Goal: Check status

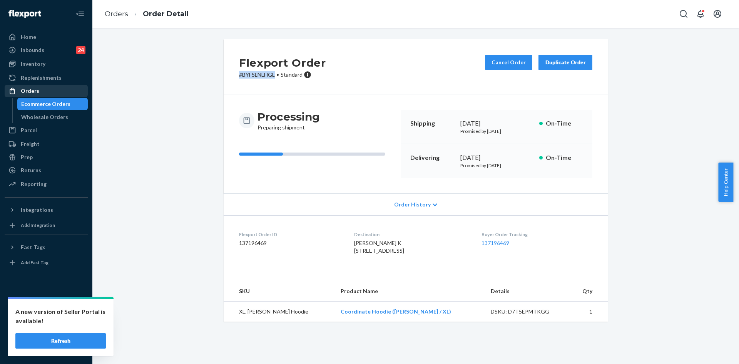
click at [35, 87] on div "Orders" at bounding box center [30, 91] width 18 height 8
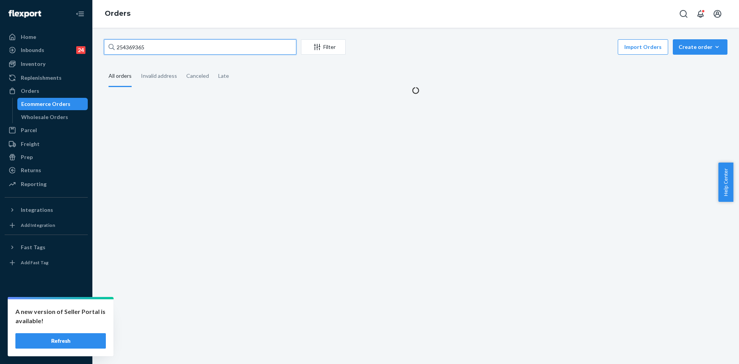
click at [192, 47] on input "254369365" at bounding box center [200, 46] width 192 height 15
paste input "5264643 Complete"
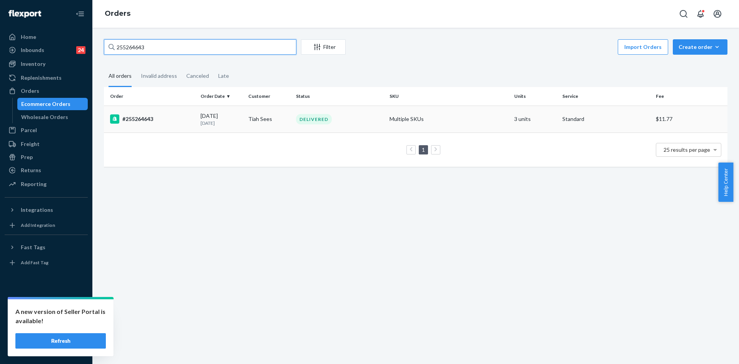
type input "255264643"
click at [281, 127] on td "Tiah Sees" at bounding box center [269, 118] width 48 height 27
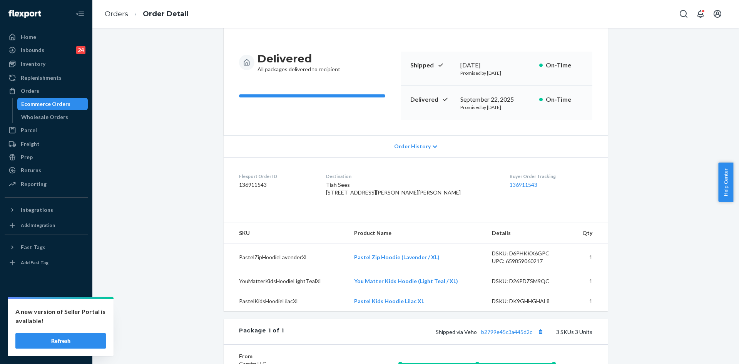
scroll to position [115, 0]
